Goal: Navigation & Orientation: Find specific page/section

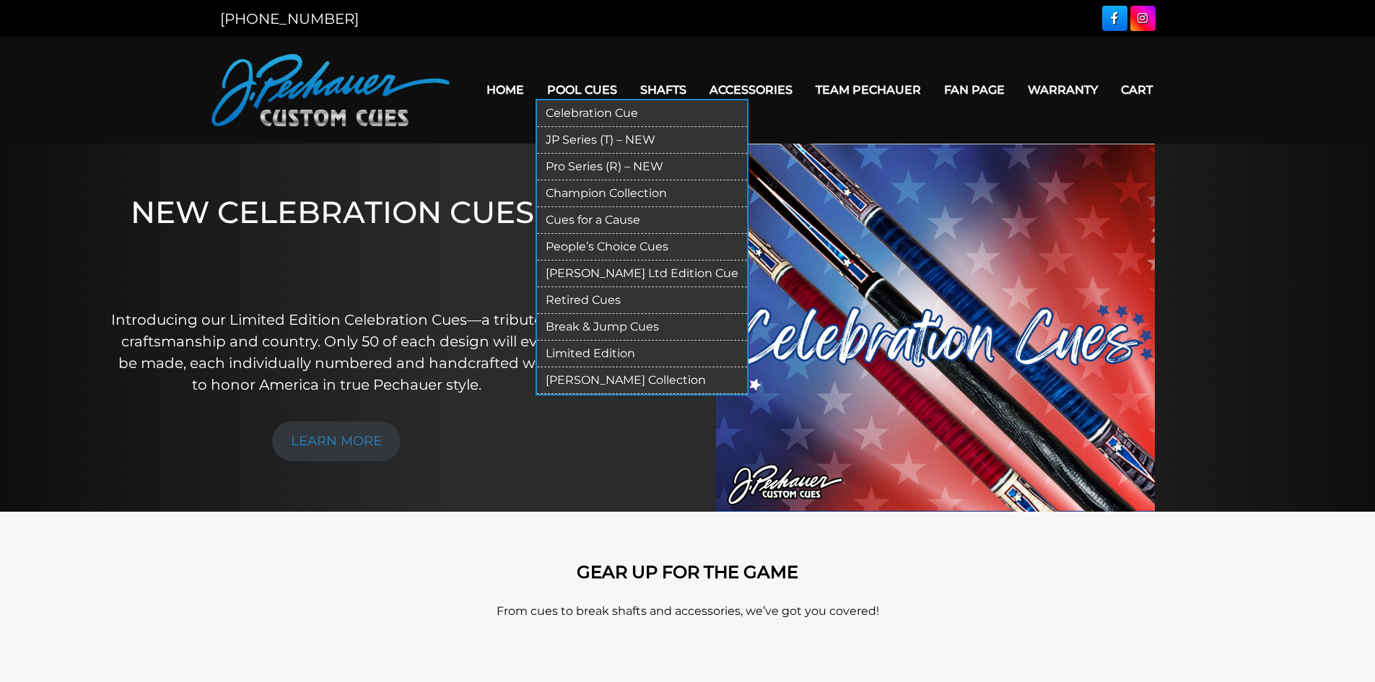
click at [622, 134] on link "JP Series (T) – NEW" at bounding box center [642, 140] width 210 height 27
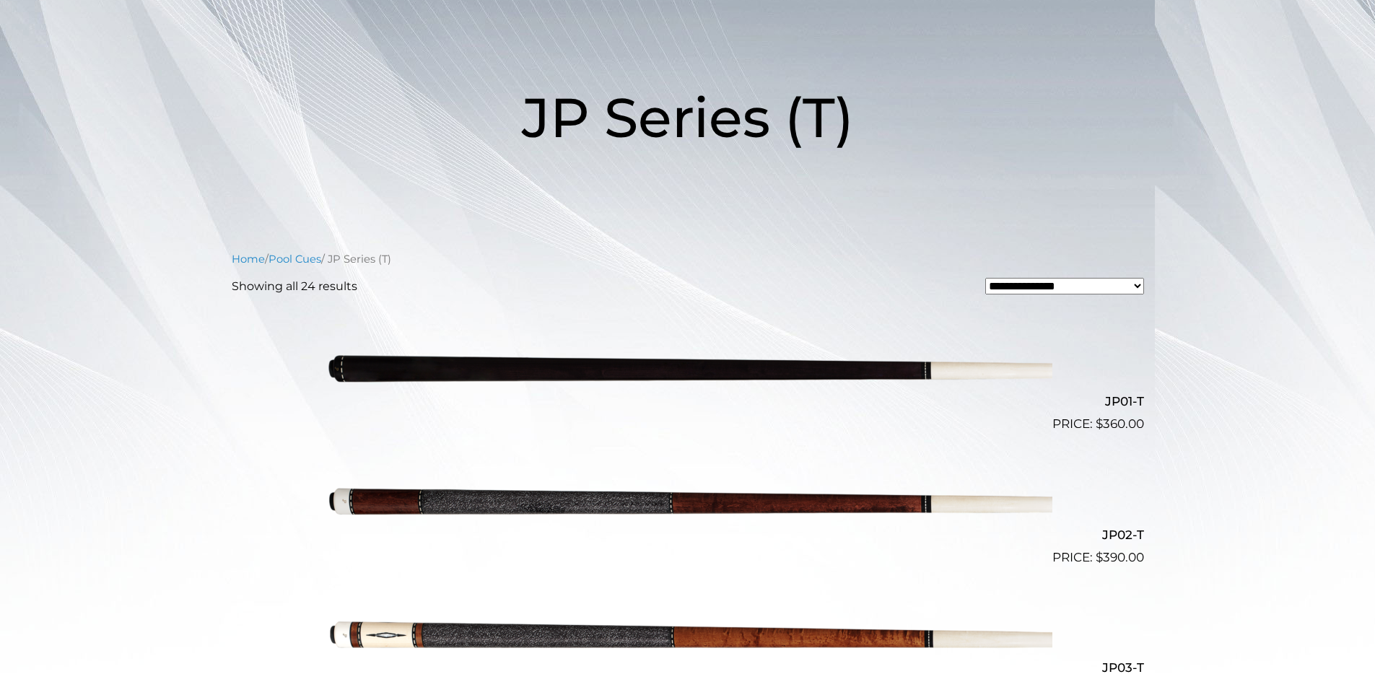
drag, startPoint x: 1258, startPoint y: 235, endPoint x: 1146, endPoint y: 3, distance: 257.7
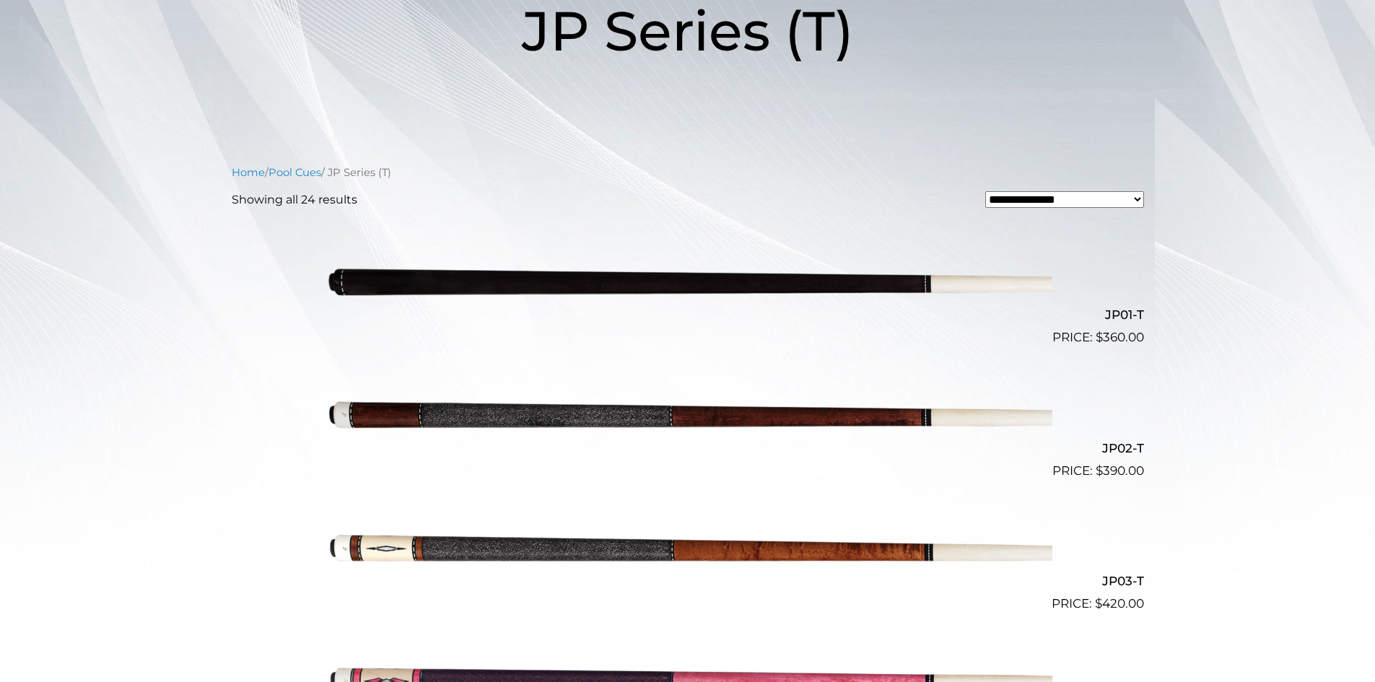
scroll to position [248, 0]
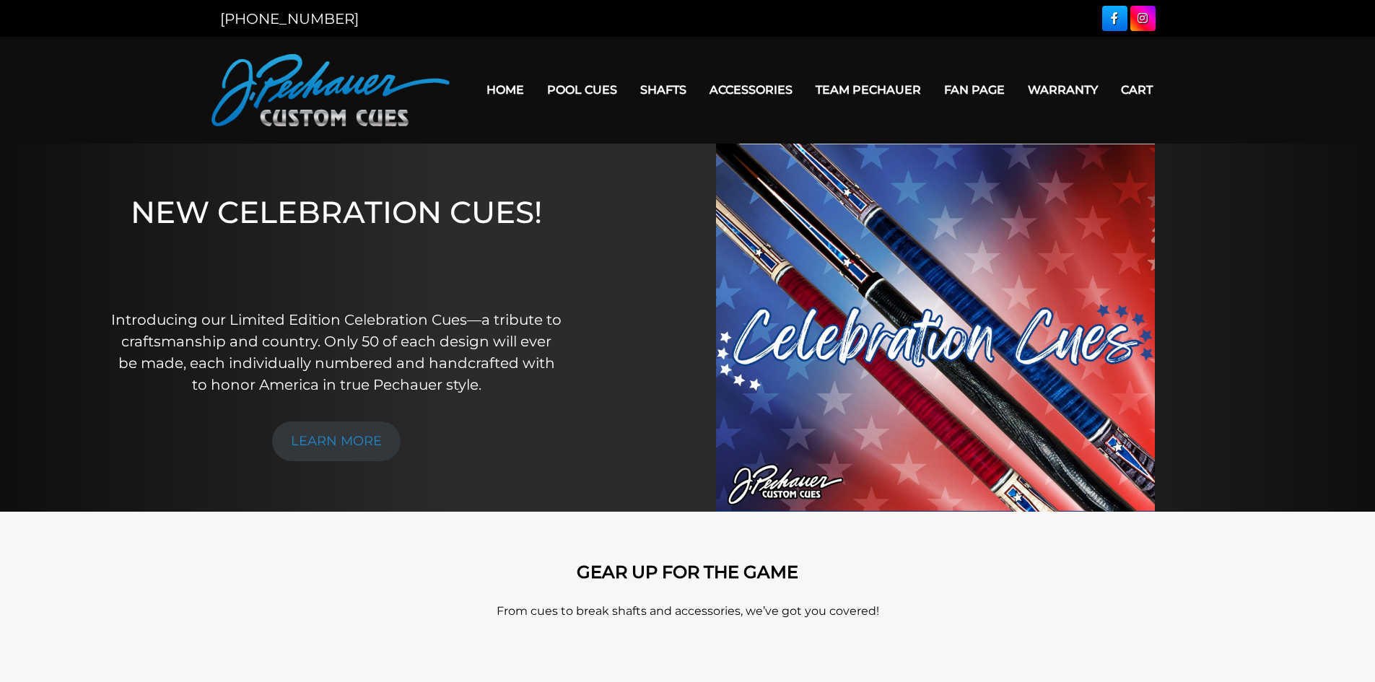
drag, startPoint x: 167, startPoint y: 376, endPoint x: 373, endPoint y: 72, distance: 366.6
